Goal: Find contact information: Find contact information

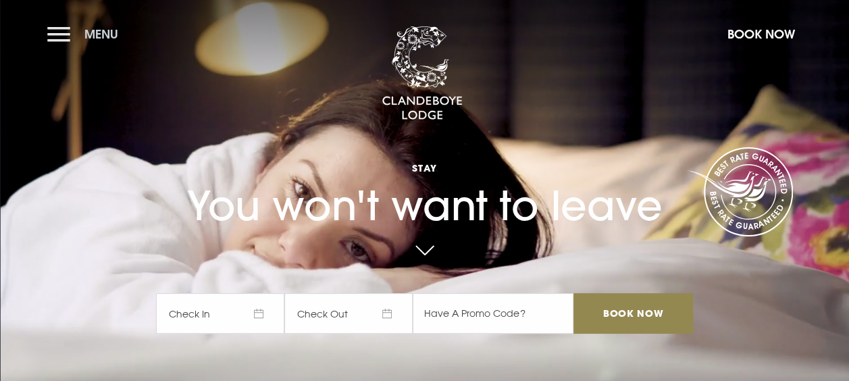
click at [55, 36] on button "Menu" at bounding box center [86, 34] width 78 height 29
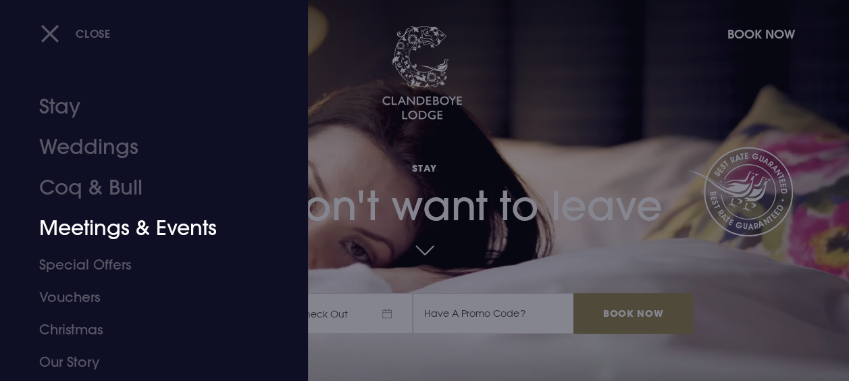
click at [118, 231] on link "Meetings & Events" at bounding box center [144, 228] width 211 height 41
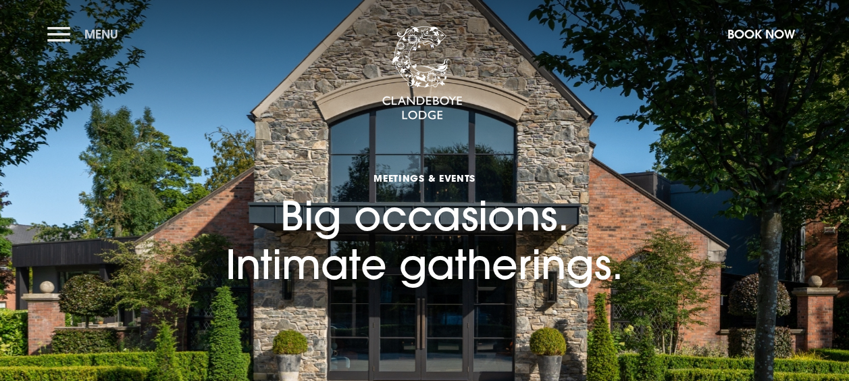
click at [62, 38] on button "Menu" at bounding box center [86, 34] width 78 height 29
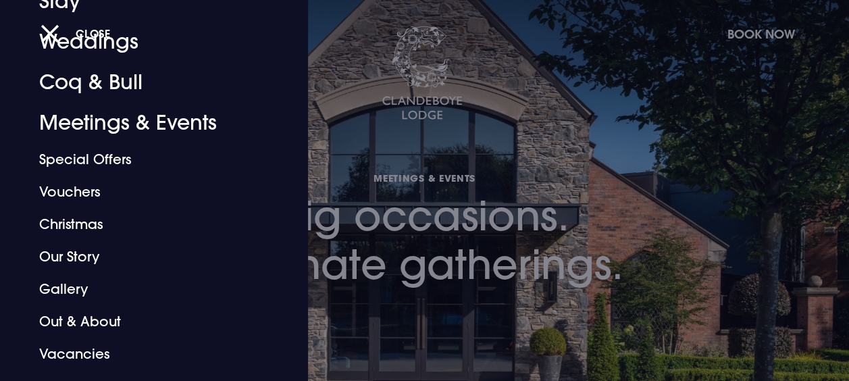
scroll to position [127, 0]
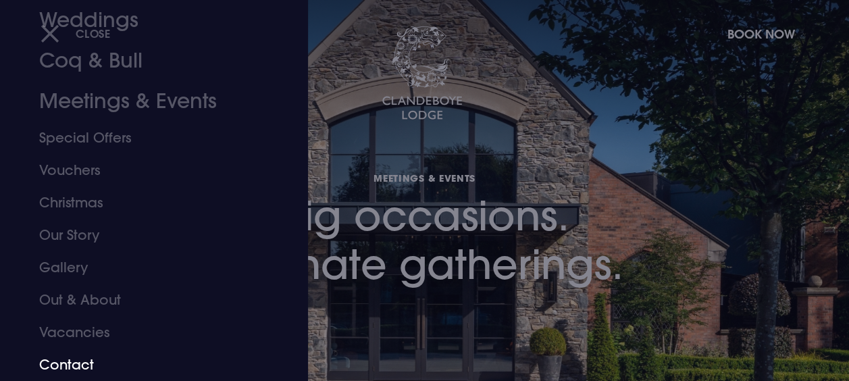
click at [72, 361] on link "Contact" at bounding box center [144, 364] width 211 height 32
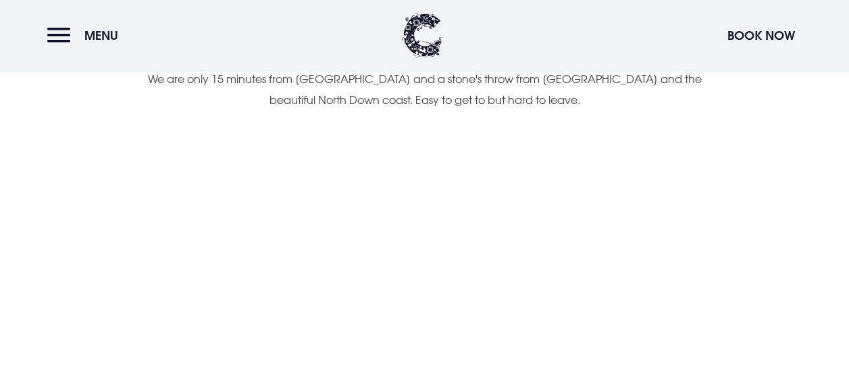
scroll to position [828, 0]
